Goal: Task Accomplishment & Management: Manage account settings

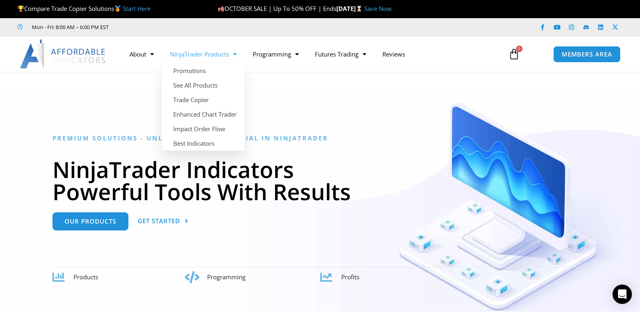
click at [210, 54] on link "NinjaTrader Products" at bounding box center [203, 54] width 83 height 19
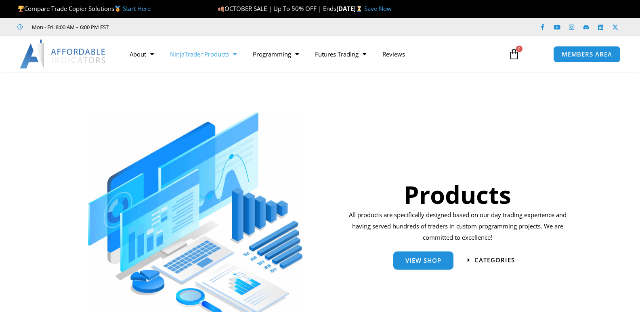
click at [275, 56] on link "Programming" at bounding box center [276, 54] width 62 height 19
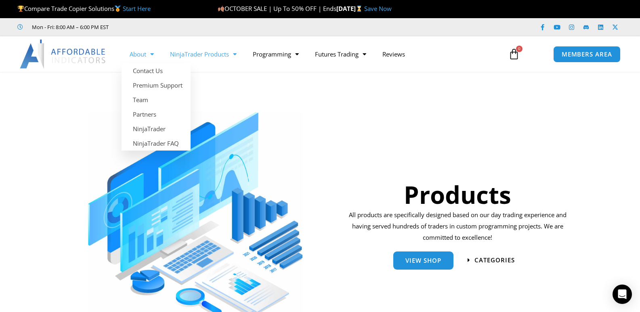
click at [136, 56] on link "About" at bounding box center [142, 54] width 40 height 19
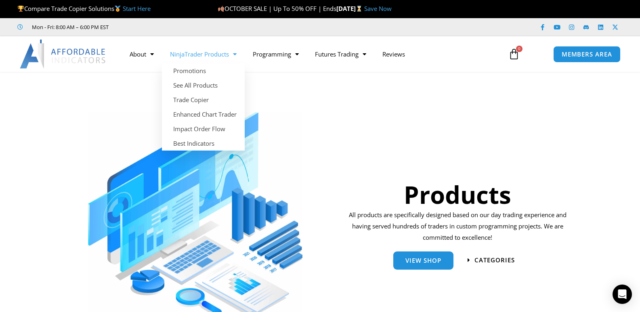
click at [205, 52] on link "NinjaTrader Products" at bounding box center [203, 54] width 83 height 19
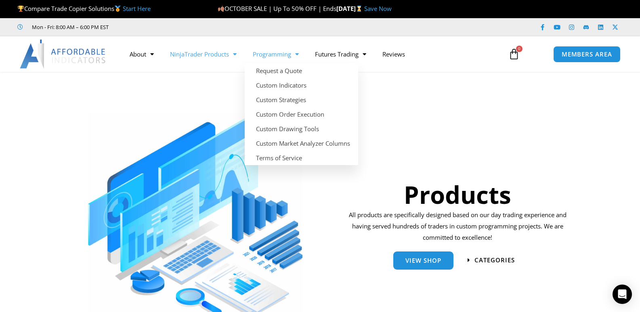
click at [269, 54] on link "Programming" at bounding box center [276, 54] width 62 height 19
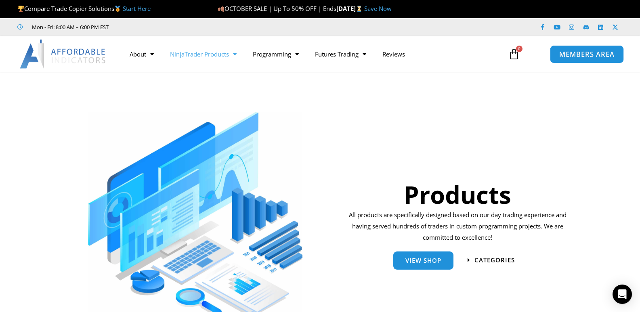
click at [572, 55] on span "MEMBERS AREA" at bounding box center [586, 54] width 55 height 7
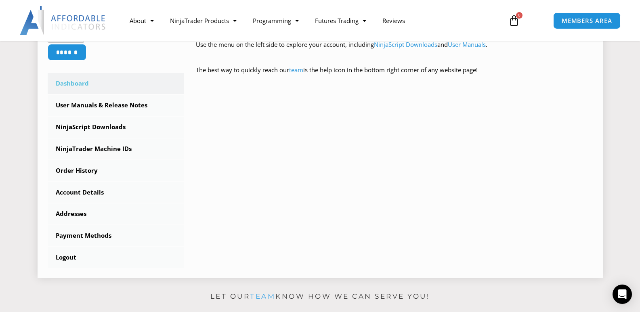
scroll to position [202, 0]
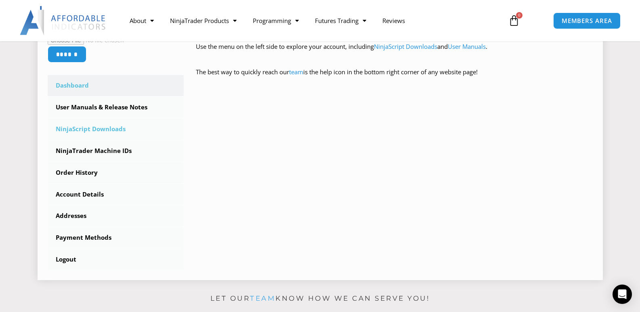
click at [91, 127] on link "NinjaScript Downloads" at bounding box center [116, 129] width 136 height 21
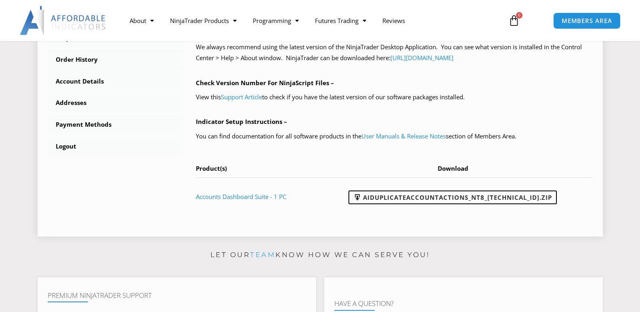
scroll to position [323, 0]
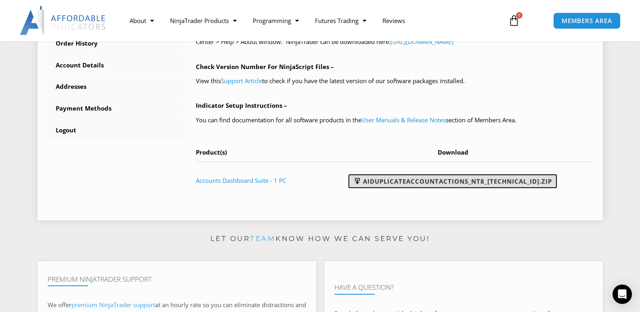
click at [463, 181] on link "AIDuplicateAccountActions_NT8_25.10.2.1.zip" at bounding box center [452, 181] width 208 height 14
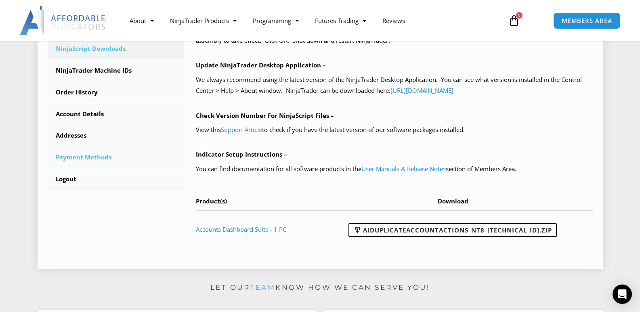
scroll to position [161, 0]
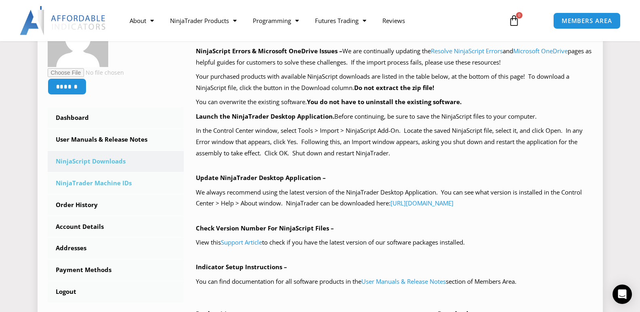
click at [116, 183] on link "NinjaTrader Machine IDs" at bounding box center [116, 183] width 136 height 21
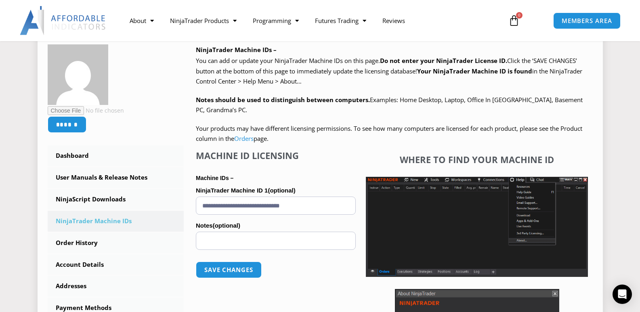
scroll to position [121, 0]
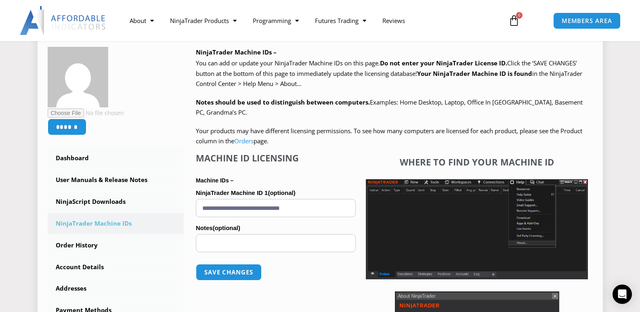
click at [239, 209] on input "**********" at bounding box center [276, 208] width 160 height 18
paste input "**********"
type input "**********"
click at [244, 272] on button "Save changes" at bounding box center [228, 272] width 69 height 17
